Goal: Task Accomplishment & Management: Use online tool/utility

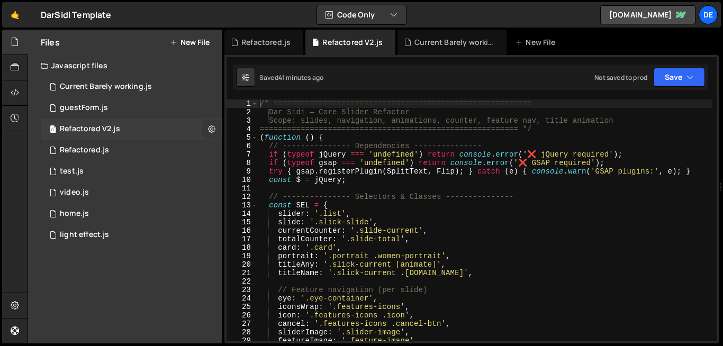
click at [213, 133] on icon at bounding box center [211, 129] width 7 height 10
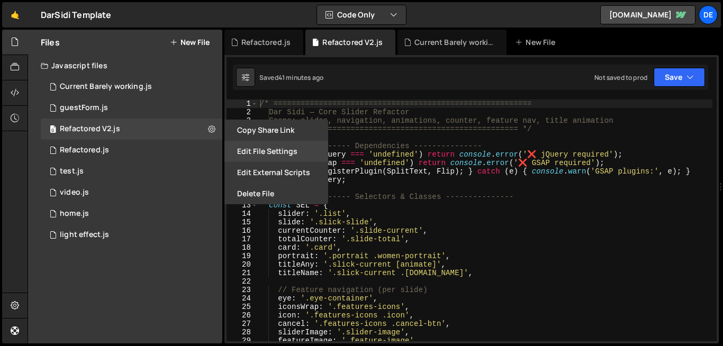
click at [287, 157] on button "Edit File Settings" at bounding box center [276, 151] width 104 height 21
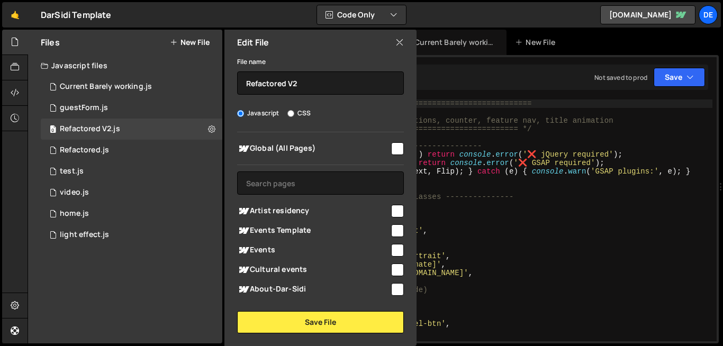
click at [397, 303] on input "checkbox" at bounding box center [397, 309] width 13 height 13
checkbox input "true"
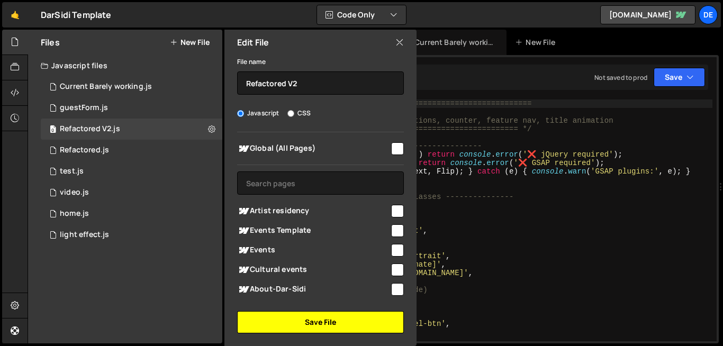
click at [358, 320] on button "Save File" at bounding box center [320, 322] width 167 height 22
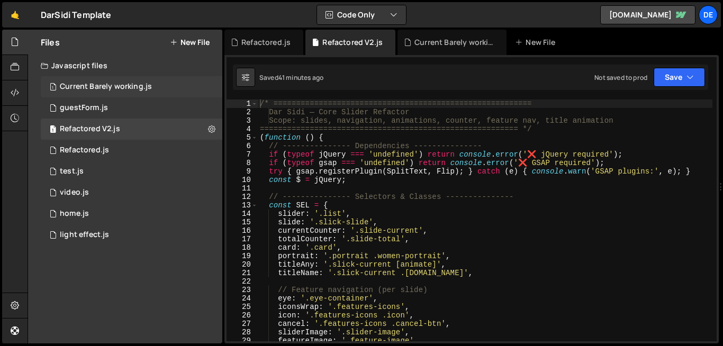
click at [178, 91] on div "1 Current Barely working.js 0" at bounding box center [132, 86] width 182 height 21
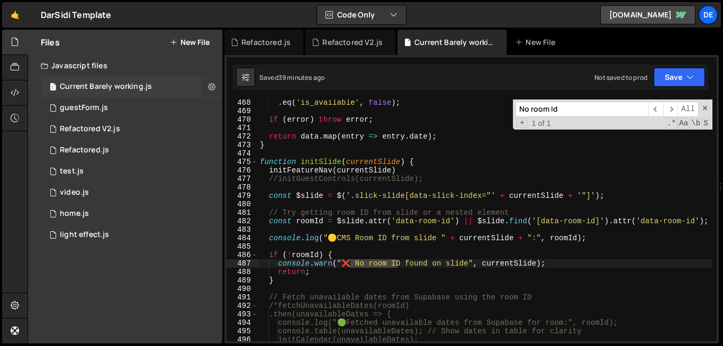
click at [211, 91] on icon at bounding box center [211, 87] width 7 height 10
type input "Current Barely working"
radio input "true"
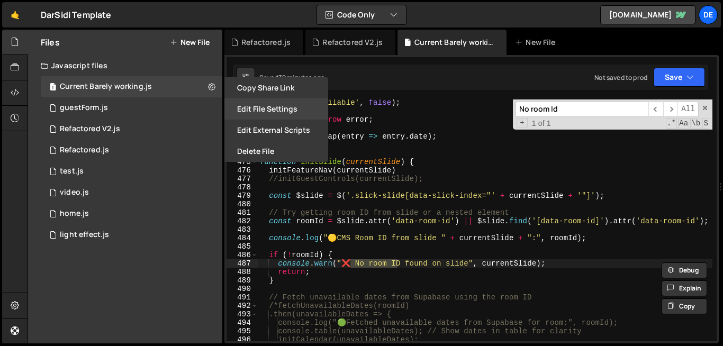
click at [278, 109] on button "Edit File Settings" at bounding box center [276, 108] width 104 height 21
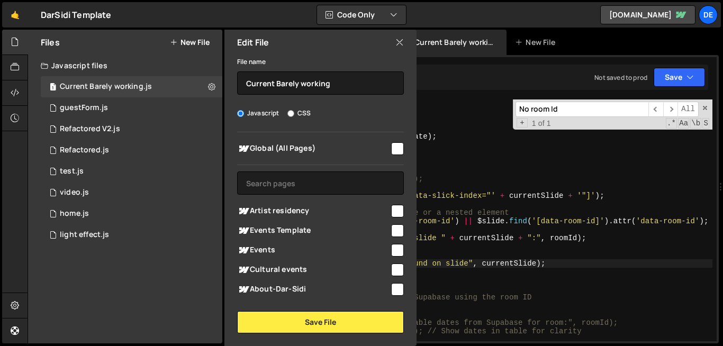
click at [391, 303] on input "checkbox" at bounding box center [397, 309] width 13 height 13
checkbox input "false"
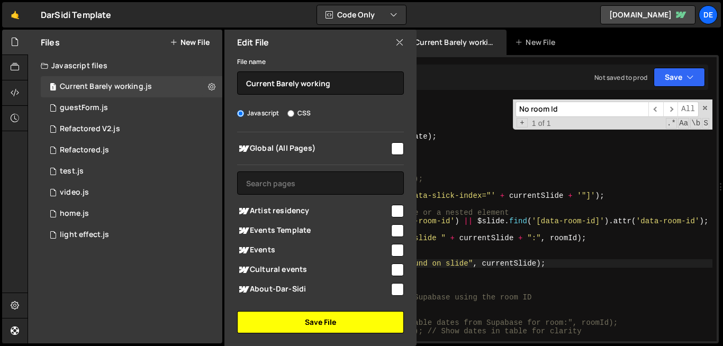
click at [363, 328] on button "Save File" at bounding box center [320, 322] width 167 height 22
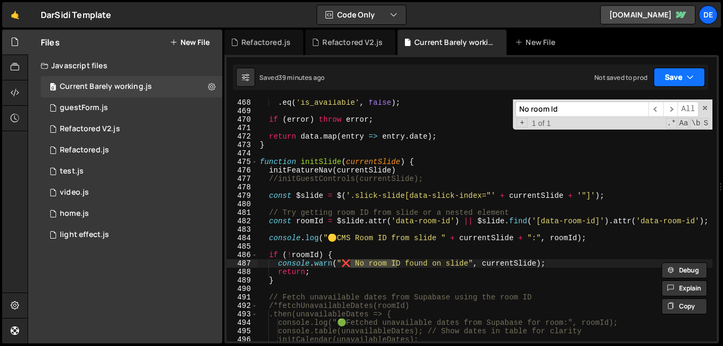
click at [664, 79] on button "Save" at bounding box center [679, 77] width 51 height 19
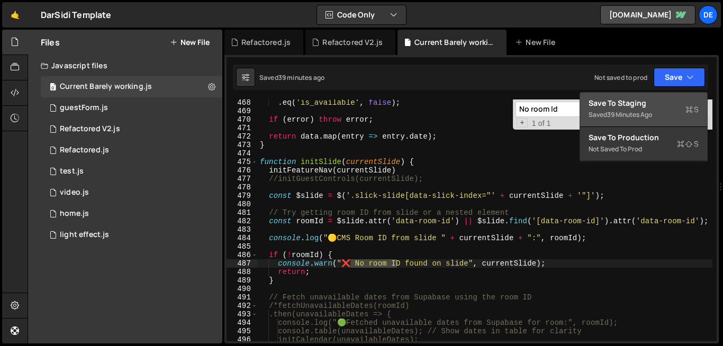
click at [644, 112] on div "39 minutes ago" at bounding box center [629, 114] width 45 height 9
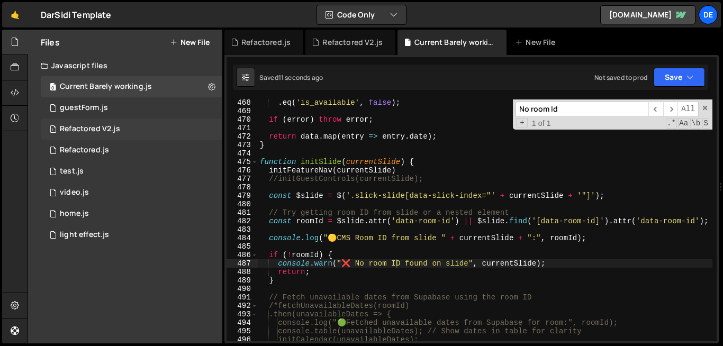
click at [130, 130] on div "1 Refactored V2.js 0" at bounding box center [132, 129] width 182 height 21
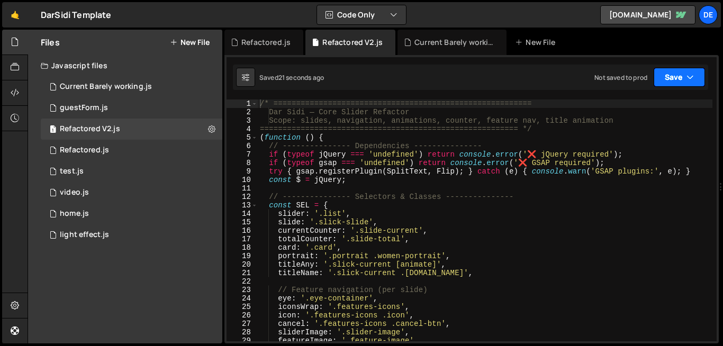
click at [689, 83] on button "Save" at bounding box center [679, 77] width 51 height 19
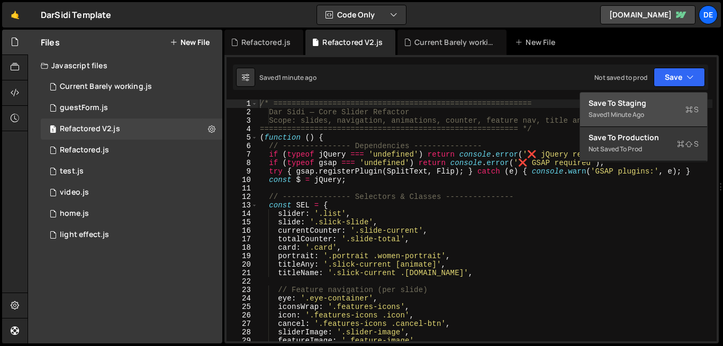
click at [368, 229] on div "/* ========================================================= Dar Sidi — Core Sl…" at bounding box center [485, 229] width 455 height 259
type textarea "})();"
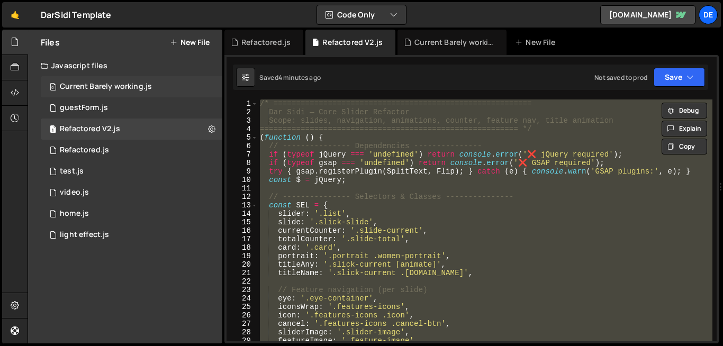
click at [136, 87] on div "Current Barely working.js" at bounding box center [106, 87] width 92 height 10
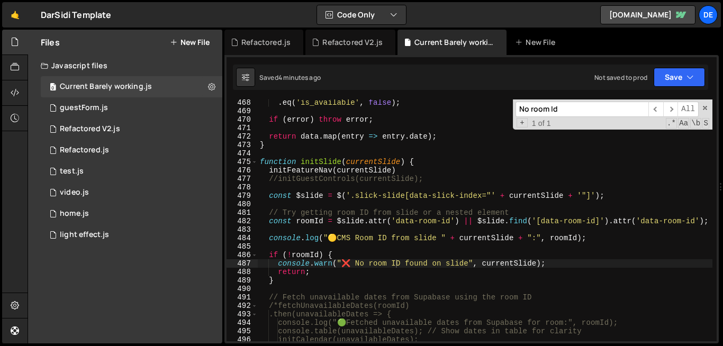
click at [480, 200] on div ". eq ( 'is_available' , false ) ; if ( error ) throw error ; return data . map …" at bounding box center [485, 227] width 455 height 259
type textarea "}"
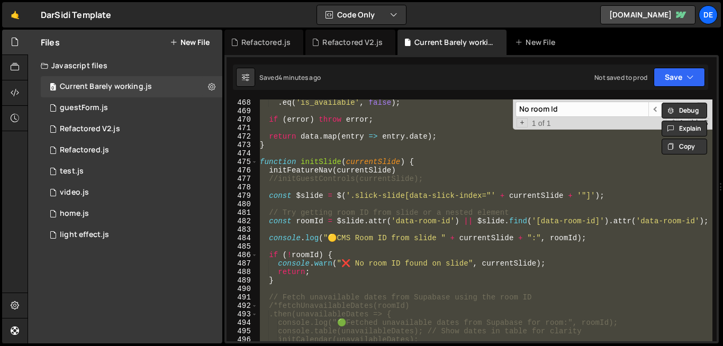
click at [318, 114] on div ". eq ( 'is_available' , false ) ; if ( error ) throw error ; return data . map …" at bounding box center [485, 221] width 455 height 242
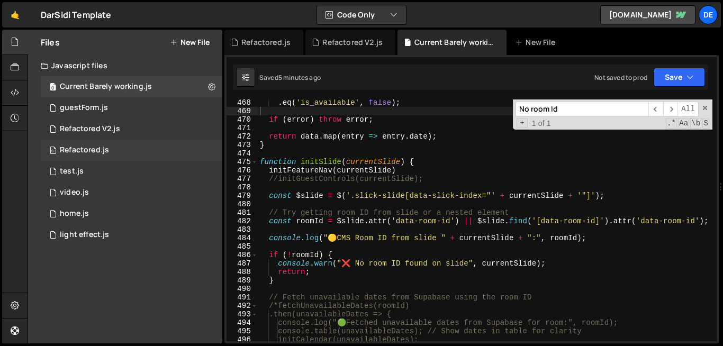
click at [104, 151] on div "Refactored.js" at bounding box center [84, 151] width 49 height 10
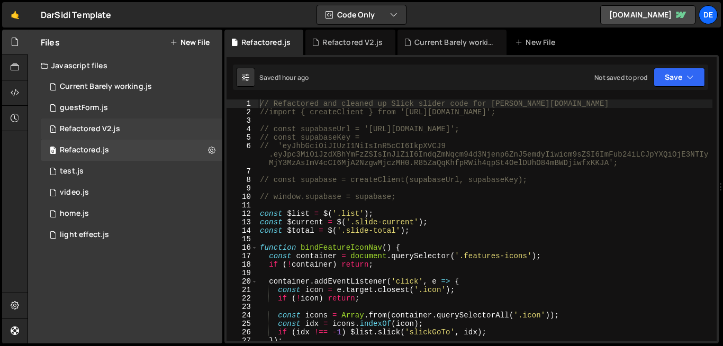
click at [120, 129] on div "1 Refactored V2.js 0" at bounding box center [132, 129] width 182 height 21
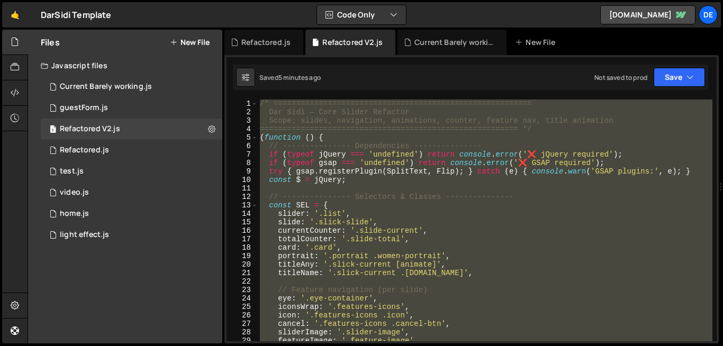
click at [337, 168] on div "/* ========================================================= Dar Sidi — Core Sl…" at bounding box center [485, 229] width 455 height 259
type textarea "try { gsap.registerPlugin(SplitText, Flip); } catch (e) { console.warn('GSAP pl…"
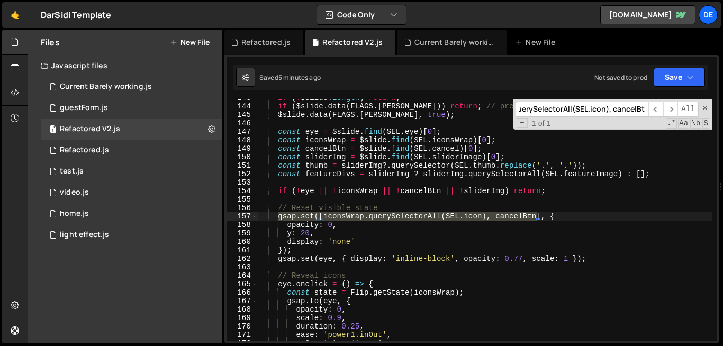
scroll to position [1209, 0]
type input "gsap.set([iconsWrap.querySelectorAll(SEL.icon), cancelBtn"
click at [541, 217] on div "if ( ! $slide . length ) return ; if ( $slide . data ( FLAGS . [PERSON_NAME] ))…" at bounding box center [485, 223] width 455 height 259
drag, startPoint x: 540, startPoint y: 217, endPoint x: 298, endPoint y: 219, distance: 242.0
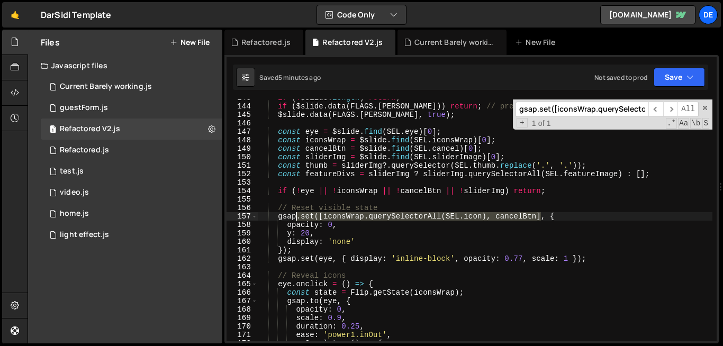
click at [298, 219] on div "if ( ! $slide . length ) return ; if ( $slide . data ( FLAGS . [PERSON_NAME] ))…" at bounding box center [485, 223] width 455 height 259
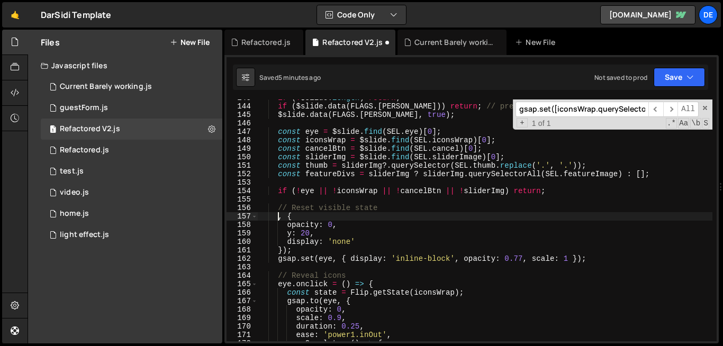
paste textarea "gsap.set([...iconsWrap.querySelectorAll(SEL.icon), cancelBtn], ...)"
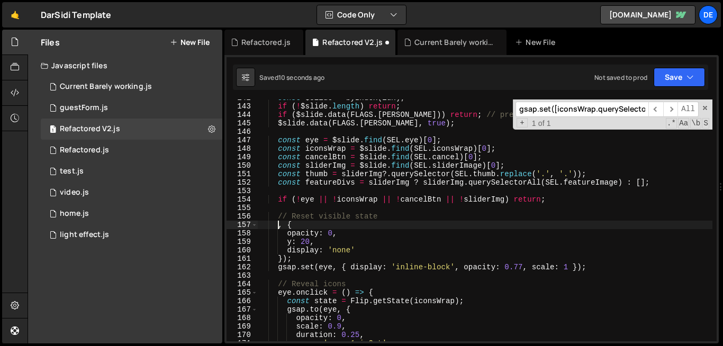
scroll to position [1201, 0]
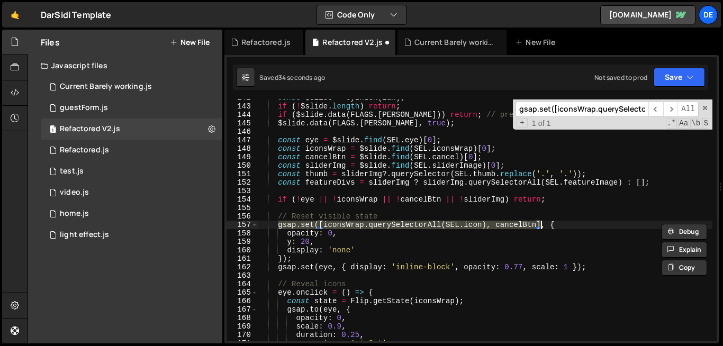
drag, startPoint x: 279, startPoint y: 225, endPoint x: 538, endPoint y: 226, distance: 259.4
click at [538, 226] on div "const $slide = byIndex ( idx ) ; if ( ! $slide . length ) return ; if ( $slide …" at bounding box center [485, 223] width 455 height 259
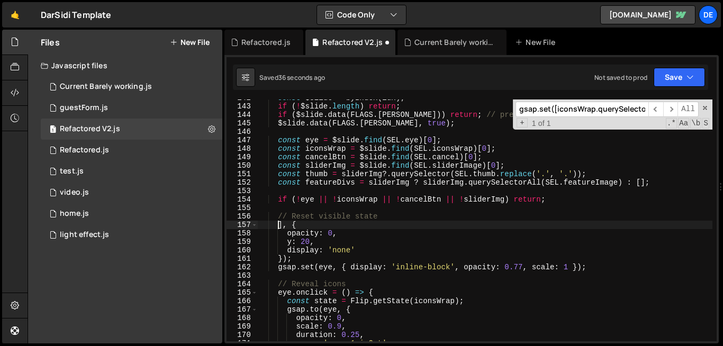
paste textarea "gsap.set([...iconsWrap.querySelectorAll(SEL.icon), cancelBtn]"
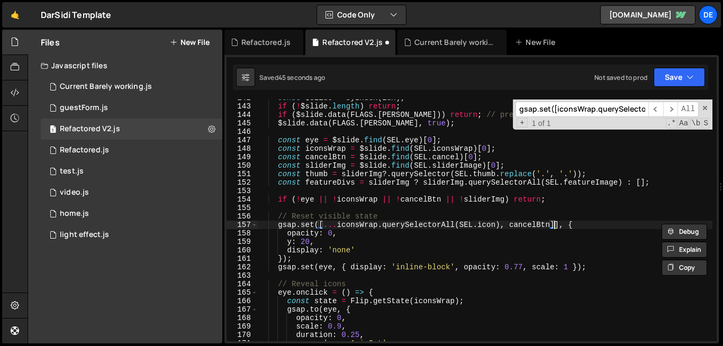
type textarea "gsap.set([...iconsWrap.querySelectorAll(SEL.icon), cancelBtn], {"
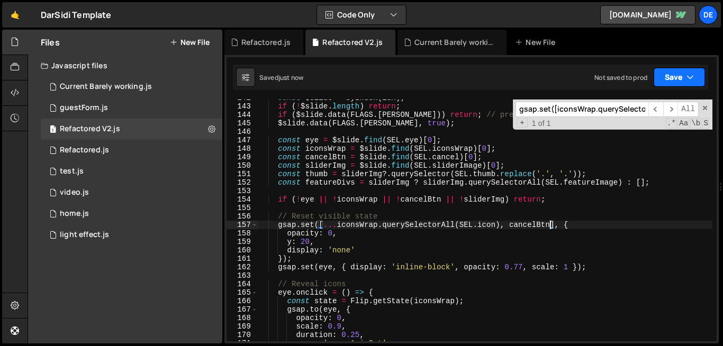
click at [669, 79] on button "Save" at bounding box center [679, 77] width 51 height 19
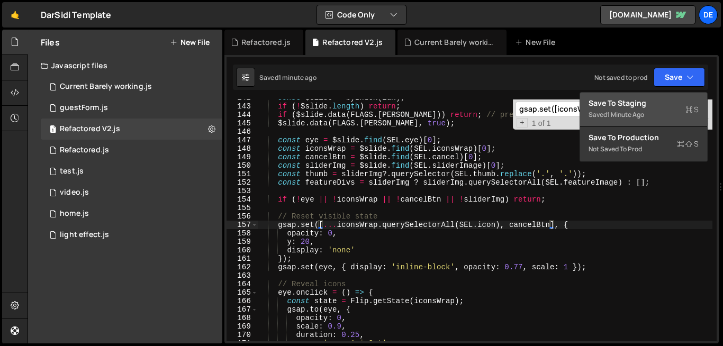
click at [545, 113] on input "gsap.set([iconsWrap.querySelectorAll(SEL.icon), cancelBtn" at bounding box center [582, 109] width 133 height 15
paste input "sliderImg?.querySelector(SEL.thumb.replace('.', '.'))"
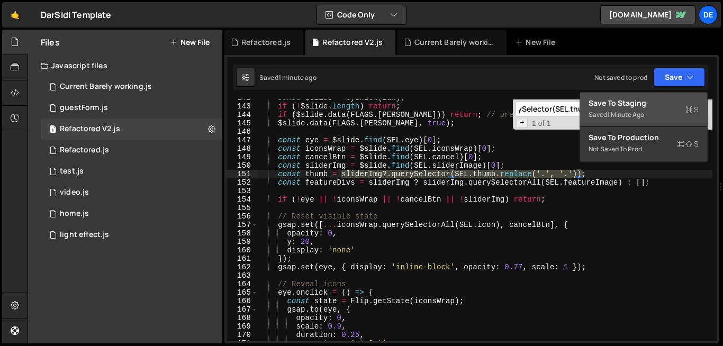
type input "sliderImg?.querySelector(SEL.thumb.replace('.', '.'))"
click at [522, 125] on span "+" at bounding box center [522, 123] width 11 height 10
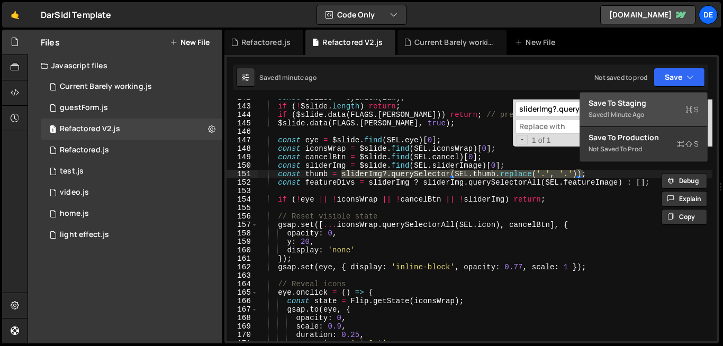
click at [526, 127] on input at bounding box center [582, 126] width 133 height 15
paste input "sliderImg?.querySelector(SEL.thumb)"
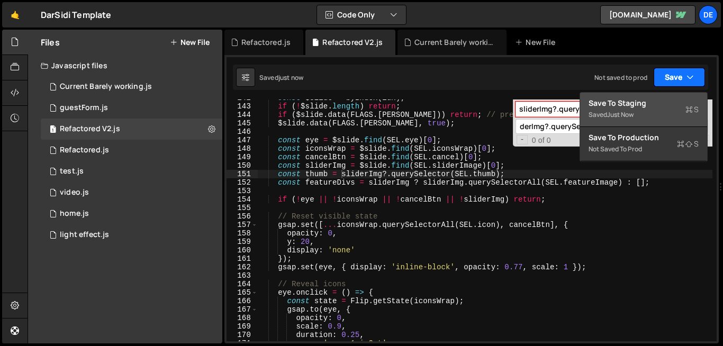
type input "sliderImg?.querySelector(SEL.thumb)"
click at [472, 265] on div "const $slide = byIndex ( idx ) ; if ( ! $slide . length ) return ; if ( $slide …" at bounding box center [485, 223] width 455 height 259
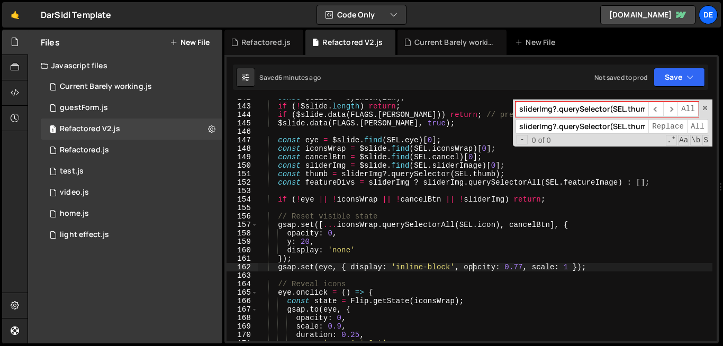
type textarea "})();"
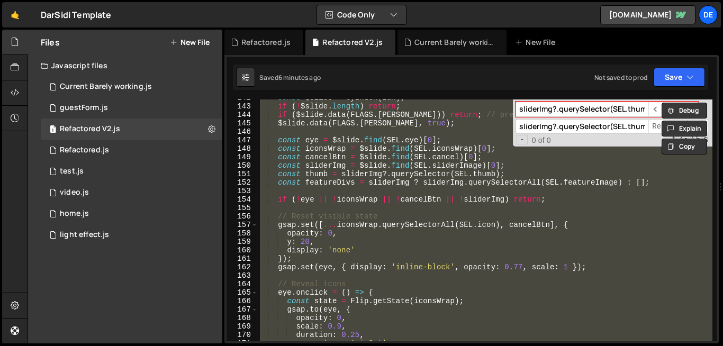
paste textarea
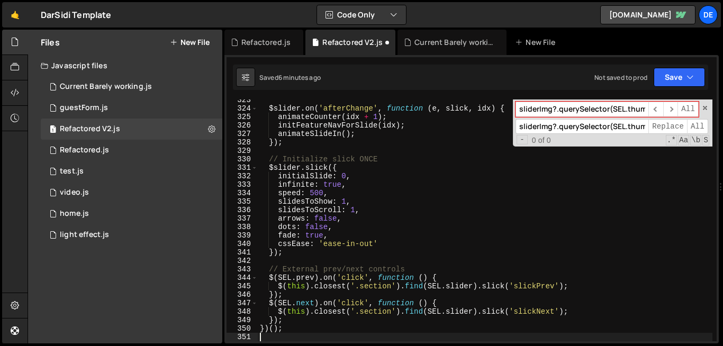
scroll to position [2731, 0]
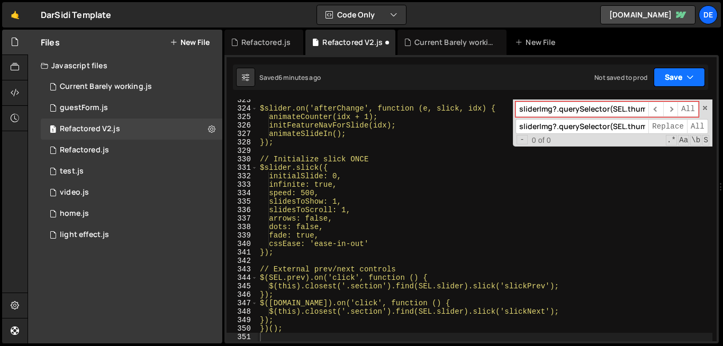
click at [667, 73] on button "Save" at bounding box center [679, 77] width 51 height 19
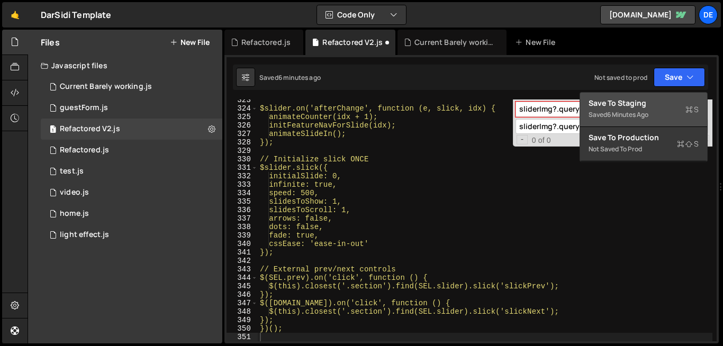
click at [627, 102] on div "Save to Staging S" at bounding box center [644, 103] width 110 height 11
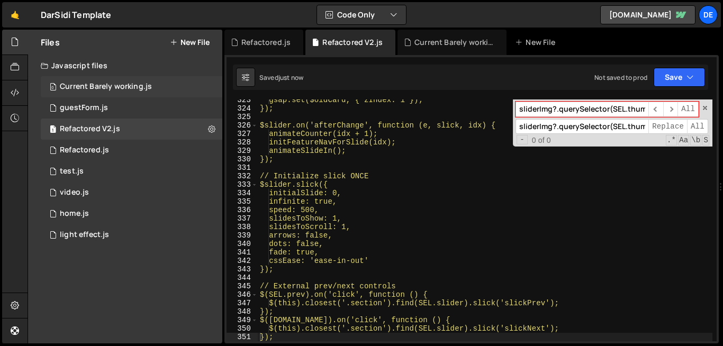
click at [103, 89] on div "Current Barely working.js" at bounding box center [106, 87] width 92 height 10
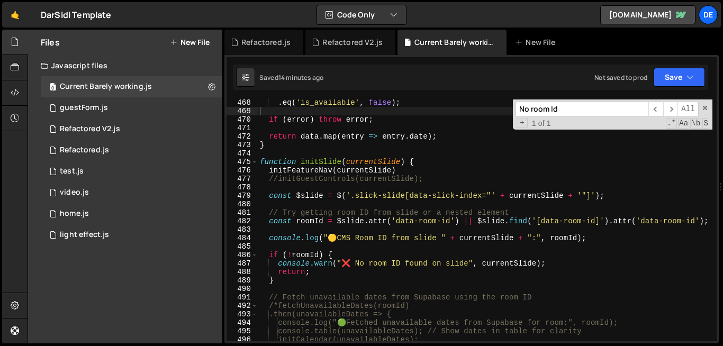
type textarea "return;"
click at [415, 273] on div ". eq ( 'is_available' , false ) ; if ( error ) throw error ; return data . map …" at bounding box center [485, 227] width 455 height 259
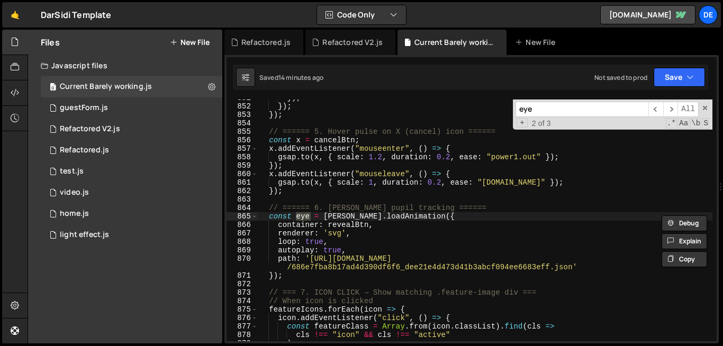
scroll to position [7224, 0]
type input "eye"
click at [111, 133] on div "Refactored V2.js" at bounding box center [90, 129] width 60 height 10
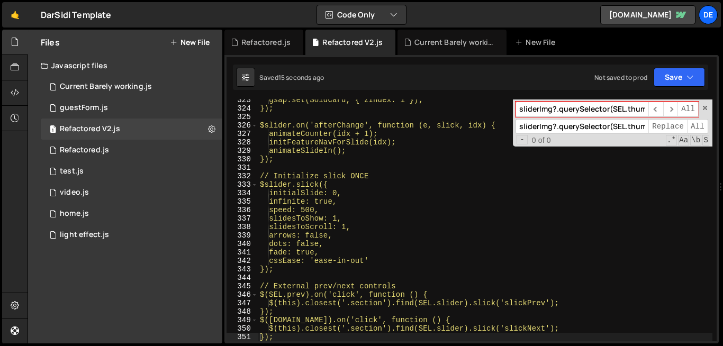
type textarea "// Initialize slick ONCE"
click at [347, 175] on div "gsap.set($oldCard, { zIndex: 1 }); }); $slider.on('afterChange', function (e, s…" at bounding box center [485, 225] width 455 height 259
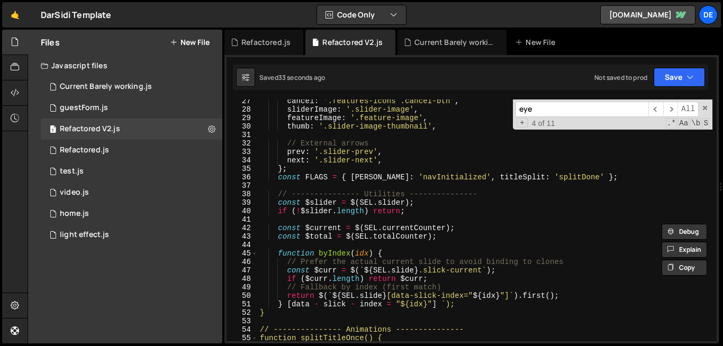
scroll to position [222, 0]
type input "eye"
type textarea "}"
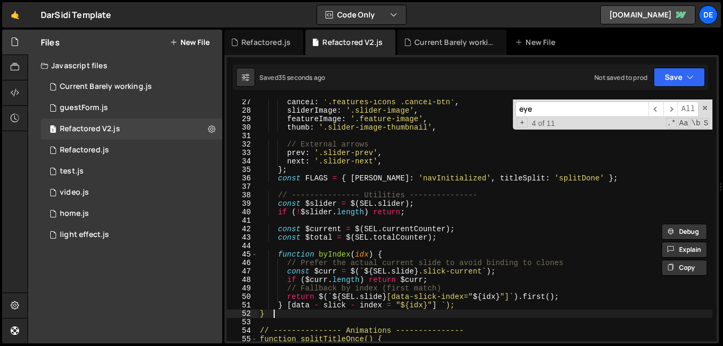
click at [276, 316] on div "cancel : '.features-icons .cancel-btn' , sliderImage : '.slider-image' , featur…" at bounding box center [485, 227] width 455 height 259
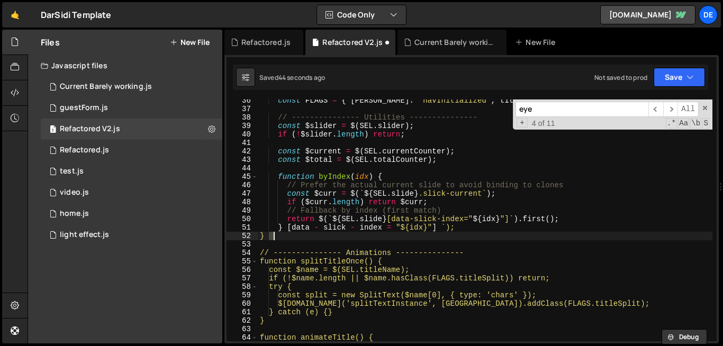
scroll to position [300, 0]
click at [363, 275] on div "const FLAGS = { [PERSON_NAME] : 'navInitialized' , titleSplit : 'splitDone' } ;…" at bounding box center [485, 225] width 455 height 259
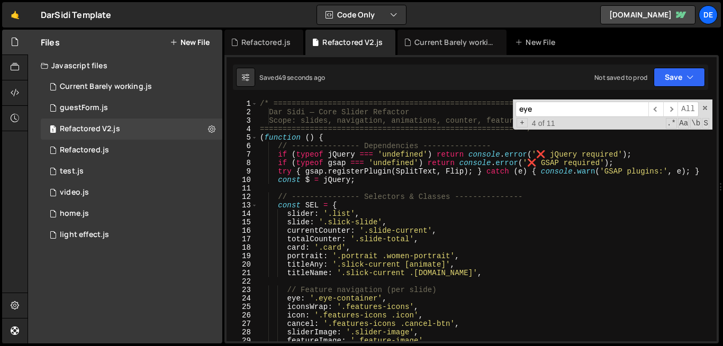
scroll to position [0, 0]
click at [255, 140] on span at bounding box center [254, 137] width 6 height 8
click at [256, 207] on span at bounding box center [254, 205] width 6 height 8
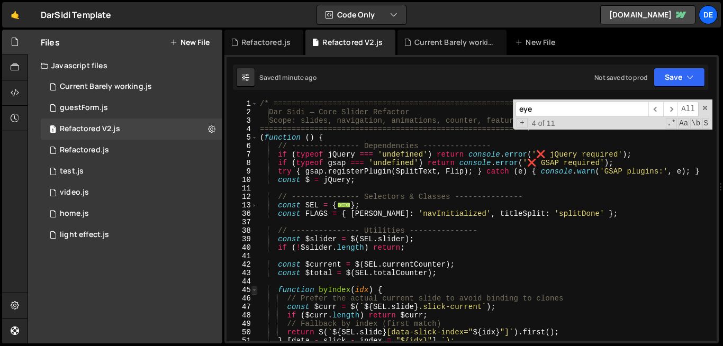
click at [256, 293] on span at bounding box center [254, 290] width 6 height 8
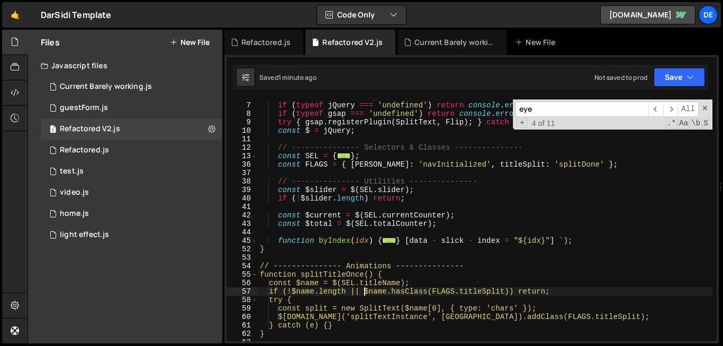
scroll to position [49, 0]
click at [256, 276] on span at bounding box center [254, 275] width 6 height 8
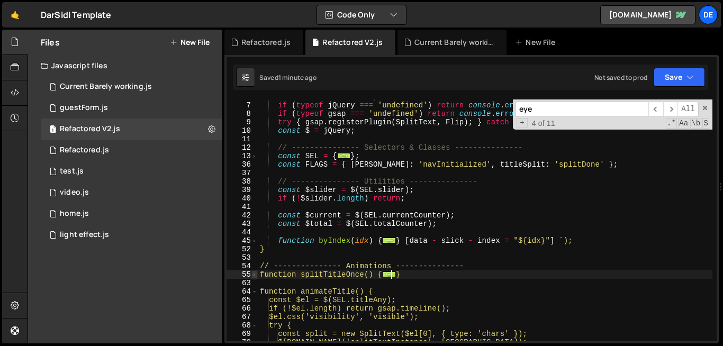
click at [256, 276] on span at bounding box center [254, 275] width 6 height 8
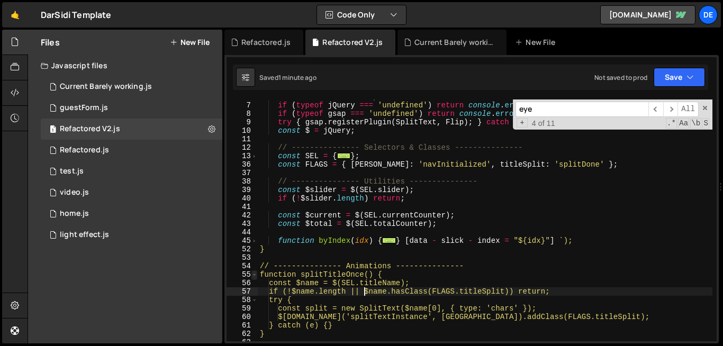
click at [256, 276] on span at bounding box center [254, 275] width 6 height 8
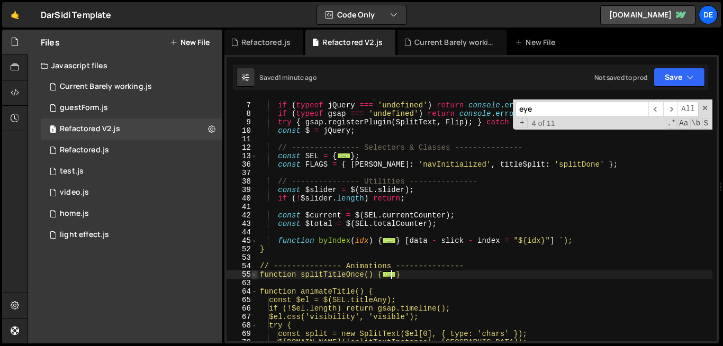
click at [256, 276] on span at bounding box center [254, 275] width 6 height 8
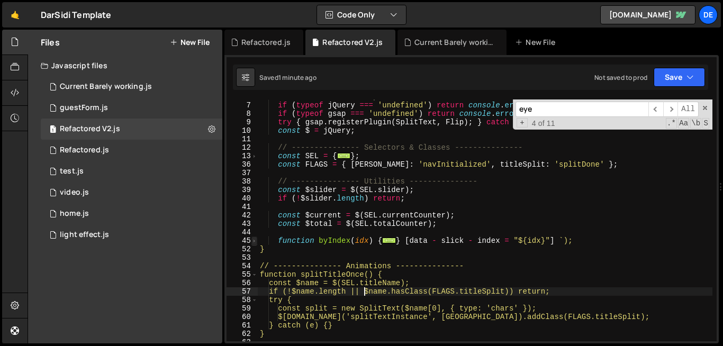
click at [255, 244] on span at bounding box center [254, 241] width 6 height 8
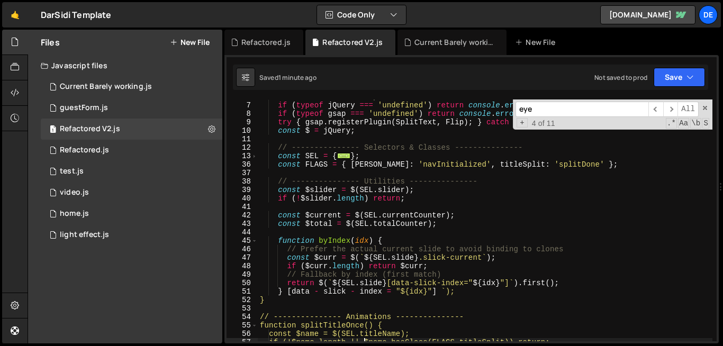
click at [386, 241] on div "// --------------- Dependencies --------------- if ( typeof jQuery === 'undefin…" at bounding box center [485, 222] width 455 height 259
click at [286, 294] on div "// --------------- Dependencies --------------- if ( typeof jQuery === 'undefin…" at bounding box center [485, 222] width 455 height 259
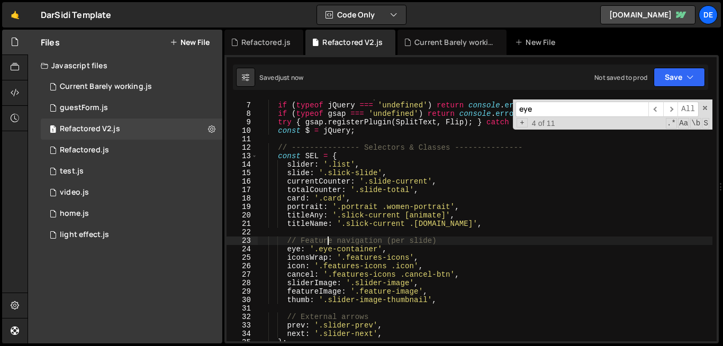
click at [329, 238] on div "// --------------- Dependencies --------------- if ( typeof jQuery === 'undefin…" at bounding box center [485, 222] width 455 height 259
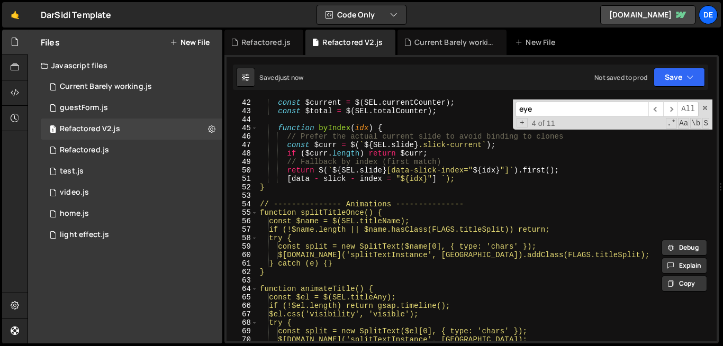
scroll to position [348, 0]
click at [353, 248] on div "const $current = $ ( SEL . currentCounter ) ; const $total = $ ( SEL . totalCou…" at bounding box center [485, 227] width 455 height 259
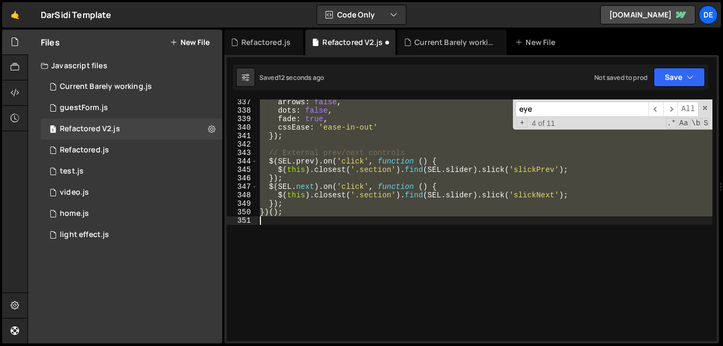
scroll to position [2848, 0]
type textarea "})();"
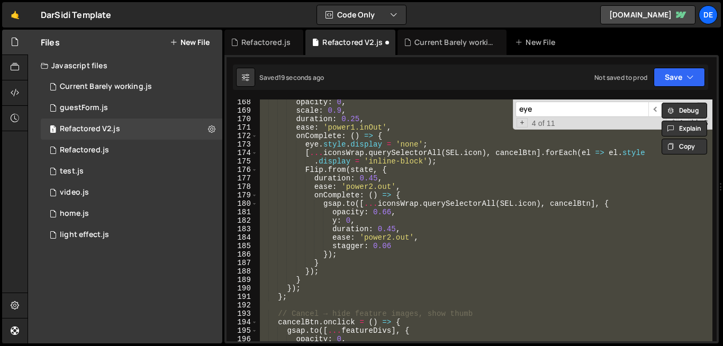
scroll to position [1416, 0]
paste textarea
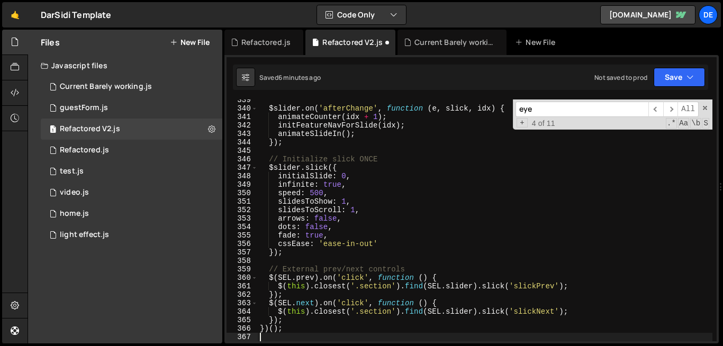
scroll to position [2867, 0]
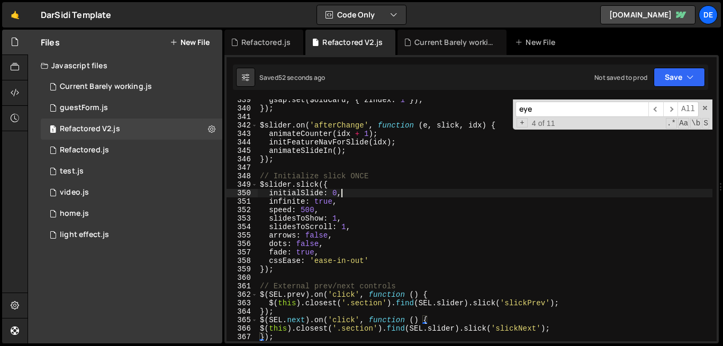
click at [424, 197] on div "gsap . set ( $oldCard , { zIndex : 1 }) ; }) ; $slider . on ( 'afterChange' , f…" at bounding box center [485, 225] width 455 height 259
type textarea "initialSlide: 0,"
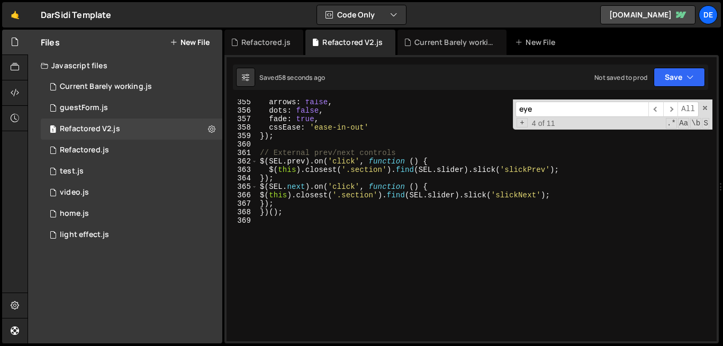
scroll to position [3001, 0]
click at [273, 251] on div "arrows : false , dots : false , fade : true , cssEase : 'ease-in-out' }) ; // E…" at bounding box center [485, 227] width 455 height 259
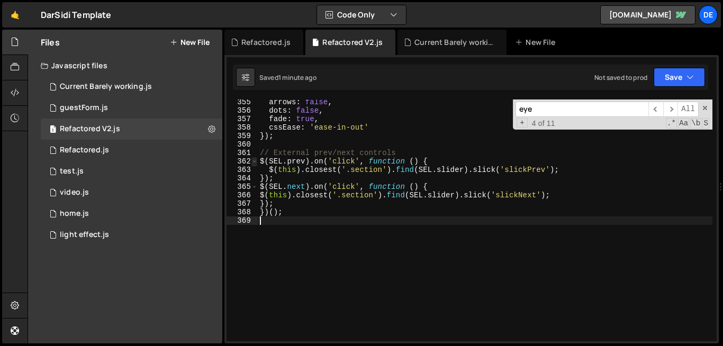
click at [255, 164] on span at bounding box center [254, 161] width 6 height 8
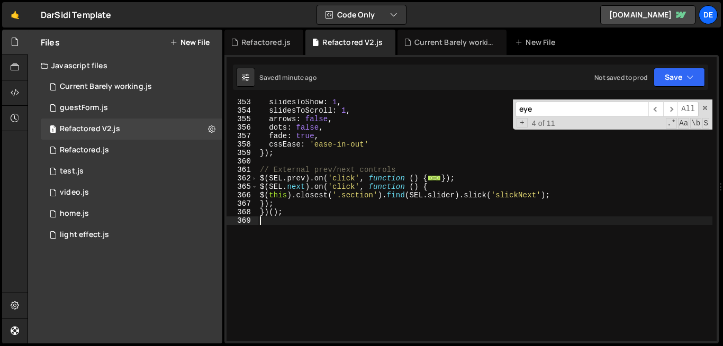
scroll to position [2984, 0]
click at [257, 184] on div "365" at bounding box center [242, 187] width 31 height 8
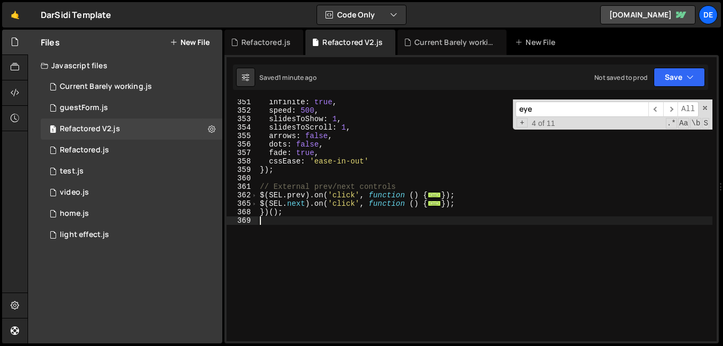
scroll to position [2967, 0]
click at [255, 206] on span at bounding box center [254, 204] width 6 height 8
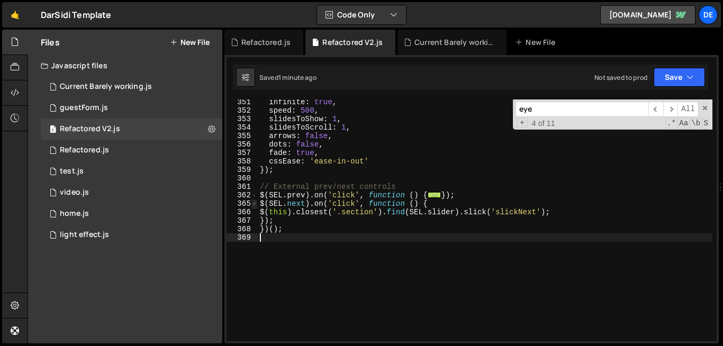
click at [255, 206] on span at bounding box center [254, 204] width 6 height 8
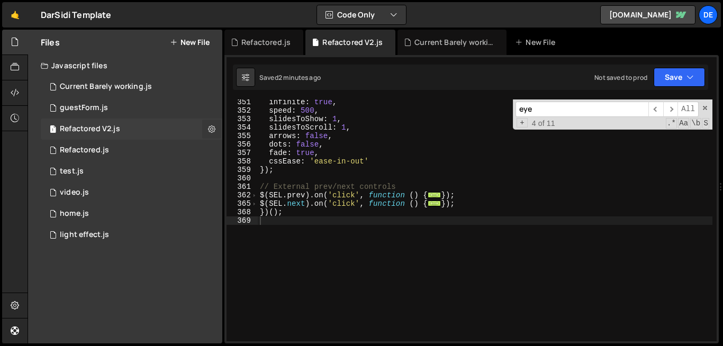
click at [212, 129] on icon at bounding box center [211, 129] width 7 height 10
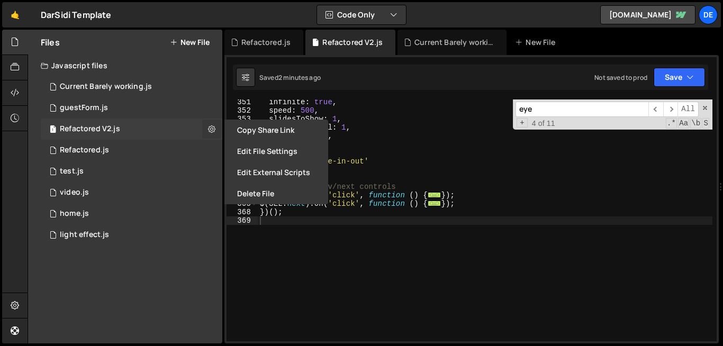
click at [212, 129] on icon at bounding box center [211, 129] width 7 height 10
click at [256, 152] on button "Edit File Settings" at bounding box center [276, 151] width 104 height 21
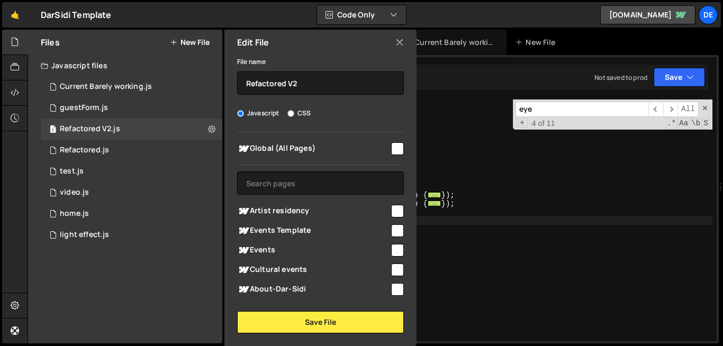
click at [403, 44] on icon at bounding box center [399, 43] width 8 height 12
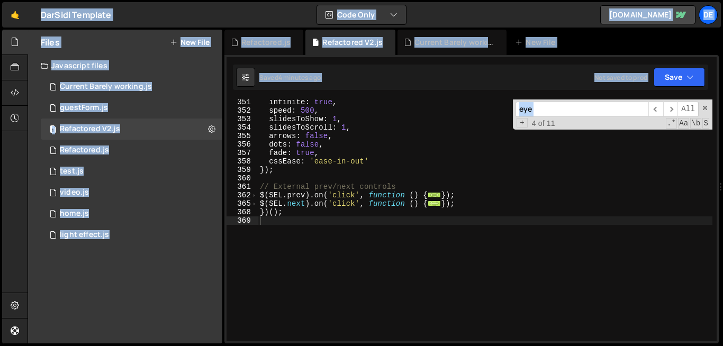
click at [344, 139] on div "infinite : true , speed : 500 , slidesToShow : 1 , slidesToScroll : 1 , arrows …" at bounding box center [485, 227] width 455 height 259
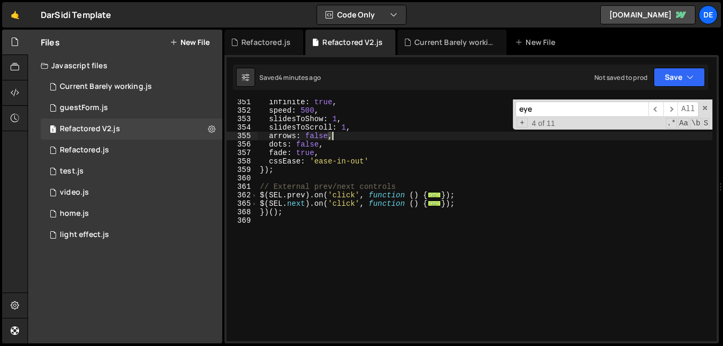
click at [344, 139] on div "infinite : true , speed : 500 , slidesToShow : 1 , slidesToScroll : 1 , arrows …" at bounding box center [485, 227] width 455 height 259
type textarea "})();"
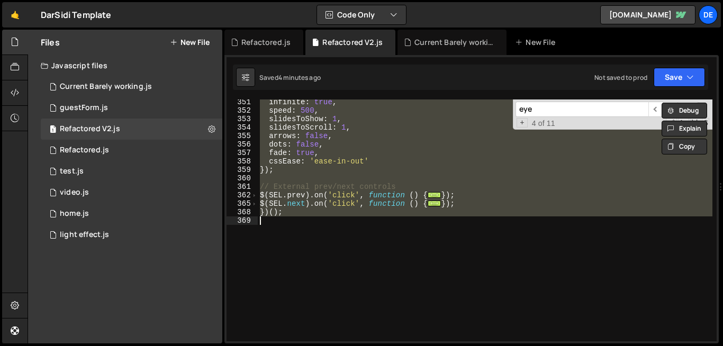
paste textarea
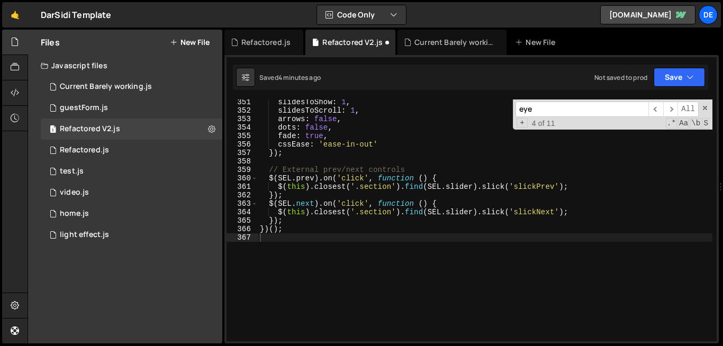
click at [680, 88] on div "Saved 4 minutes ago Not saved to prod Upgrade to Edit Save Save to Staging S Sa…" at bounding box center [470, 77] width 475 height 25
click at [658, 79] on button "Save" at bounding box center [679, 77] width 51 height 19
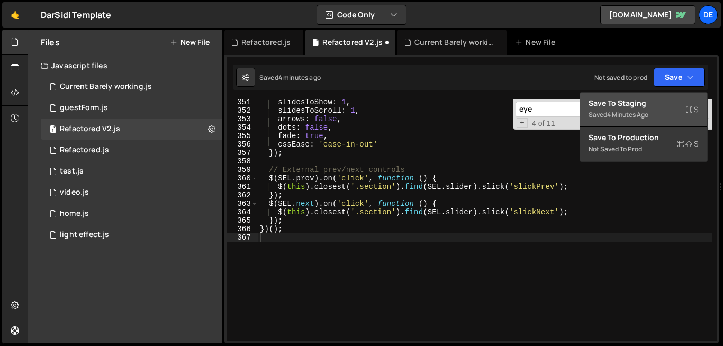
click at [606, 107] on div "Save to Staging S" at bounding box center [644, 103] width 110 height 11
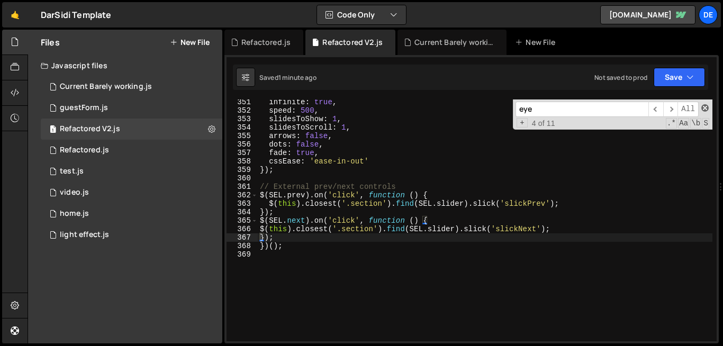
click at [704, 109] on span at bounding box center [705, 107] width 7 height 7
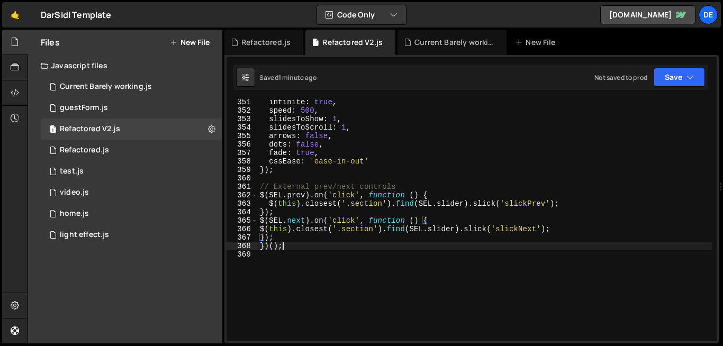
click at [304, 249] on div "infinite : true , speed : 500 , slidesToShow : 1 , slidesToScroll : 1 , arrows …" at bounding box center [485, 227] width 455 height 259
type textarea "})();"
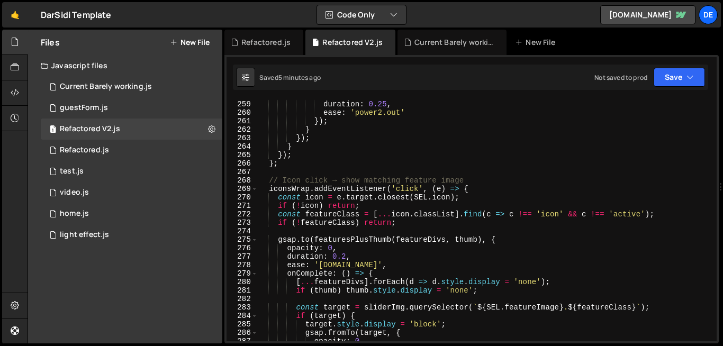
scroll to position [2185, 0]
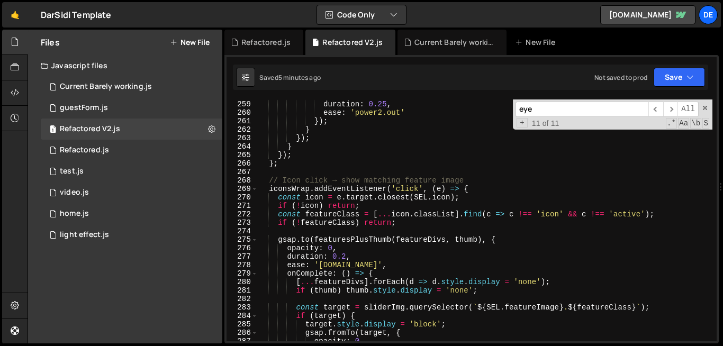
paste input "}.slick - current`); if ($curr.length) return $curr; // Fallback by index (firs…"
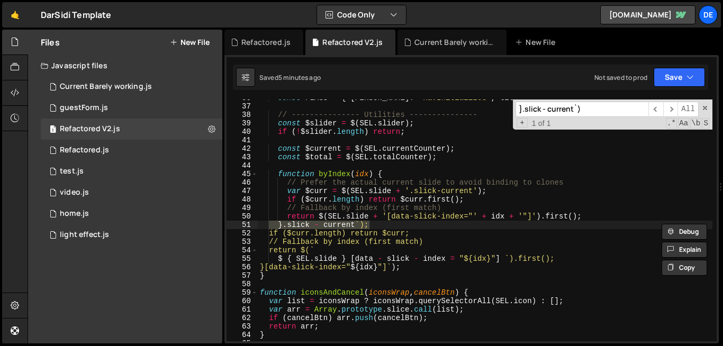
scroll to position [303, 0]
type input "}.slick - current`)"
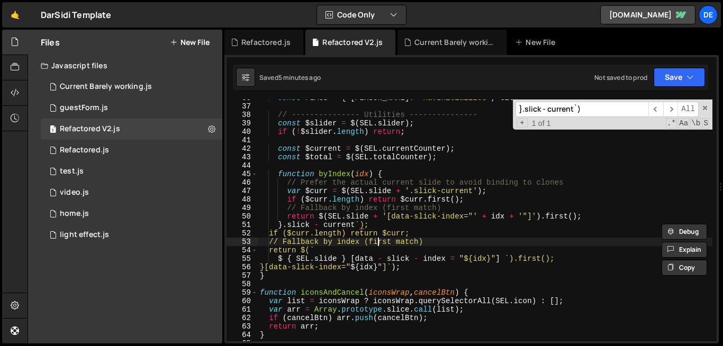
click at [379, 244] on div "const FLAGS = { [PERSON_NAME] : 'navInitialized' , titleSplit : 'splitDone' } ;…" at bounding box center [485, 223] width 455 height 259
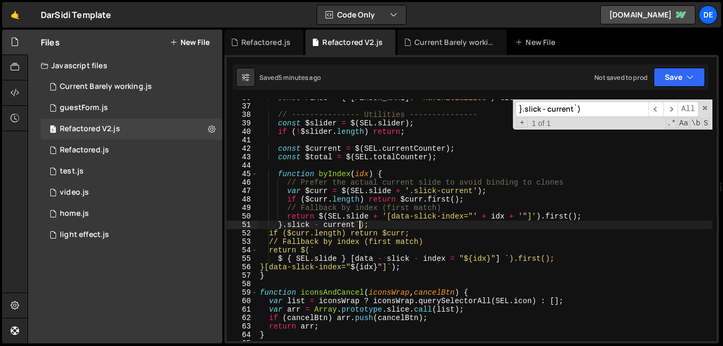
click at [359, 227] on div "const FLAGS = { [PERSON_NAME] : 'navInitialized' , titleSplit : 'splitDone' } ;…" at bounding box center [485, 223] width 455 height 259
click at [385, 218] on div "const FLAGS = { [PERSON_NAME] : 'navInitialized' , titleSplit : 'splitDone' } ;…" at bounding box center [485, 223] width 455 height 259
click at [360, 223] on div "const FLAGS = { [PERSON_NAME] : 'navInitialized' , titleSplit : 'splitDone' } ;…" at bounding box center [485, 223] width 455 height 259
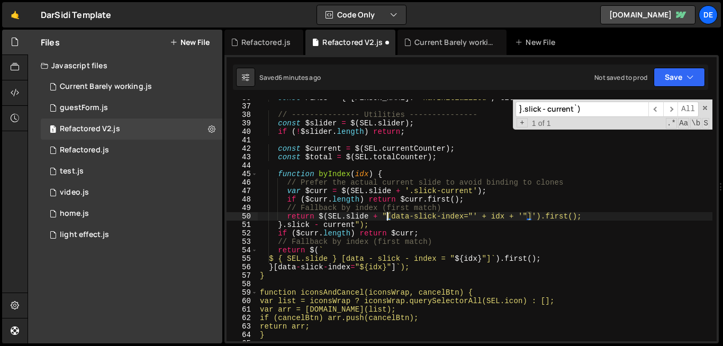
click at [388, 215] on div "const FLAGS = { [PERSON_NAME] : 'navInitialized' , titleSplit : 'splitDone' } ;…" at bounding box center [485, 223] width 455 height 259
click at [360, 227] on div "const FLAGS = { [PERSON_NAME] : 'navInitialized' , titleSplit : 'splitDone' } ;…" at bounding box center [485, 223] width 455 height 259
click at [388, 217] on div "const FLAGS = { [PERSON_NAME] : 'navInitialized' , titleSplit : 'splitDone' } ;…" at bounding box center [485, 223] width 455 height 259
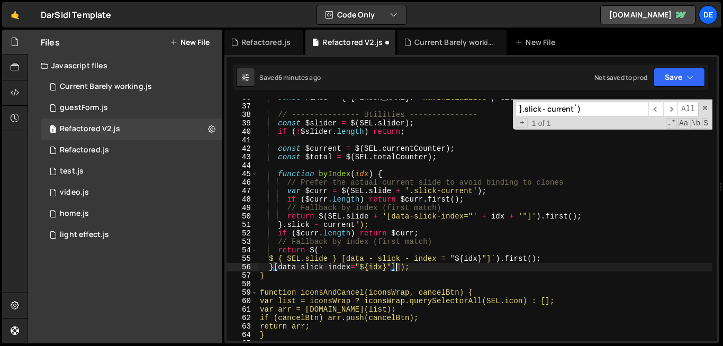
click at [398, 267] on div "const FLAGS = { [PERSON_NAME] : 'navInitialized' , titleSplit : 'splitDone' } ;…" at bounding box center [485, 223] width 455 height 259
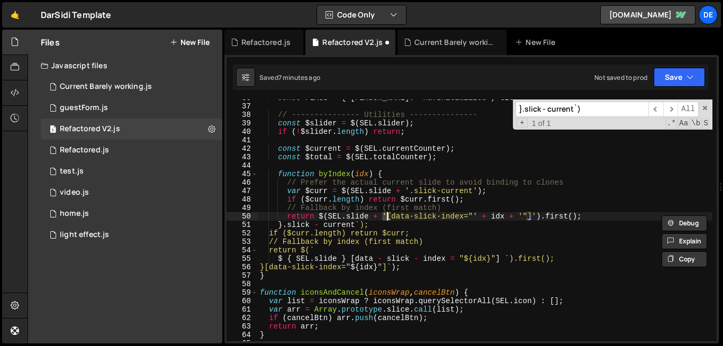
type textarea "})();"
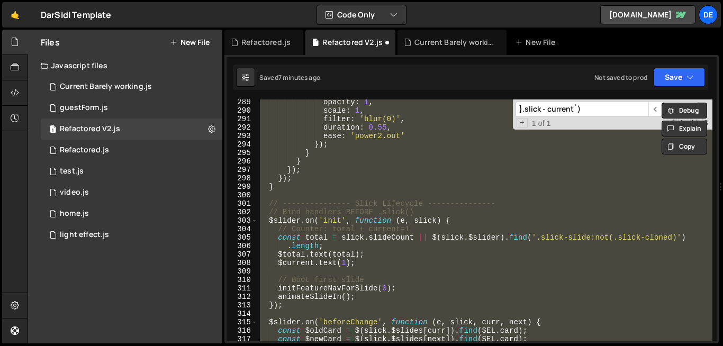
scroll to position [2441, 0]
click at [589, 111] on input "}.slick - current`)" at bounding box center [582, 109] width 133 height 15
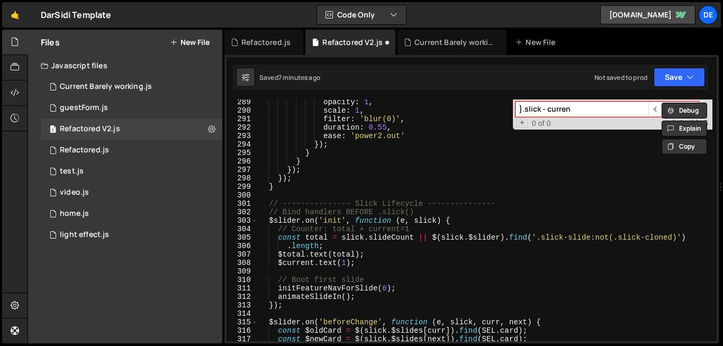
type input "}.slick - curren"
